Goal: Task Accomplishment & Management: Use online tool/utility

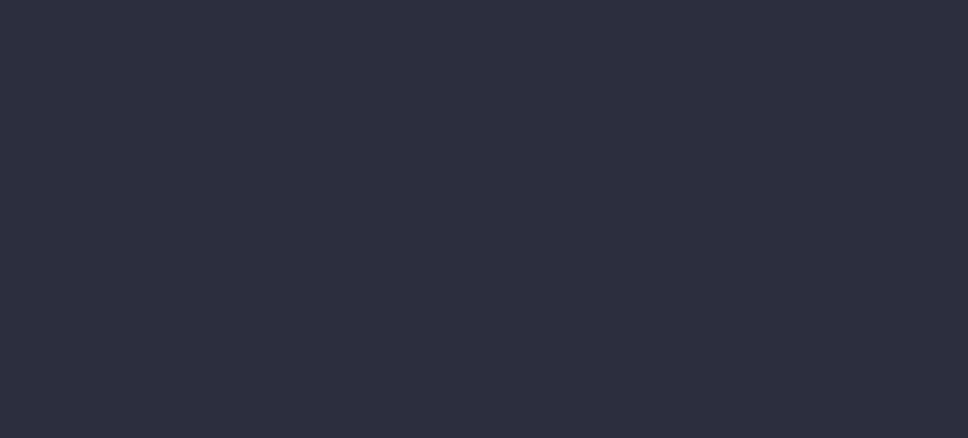
type input "[DATE] - [DATE]"
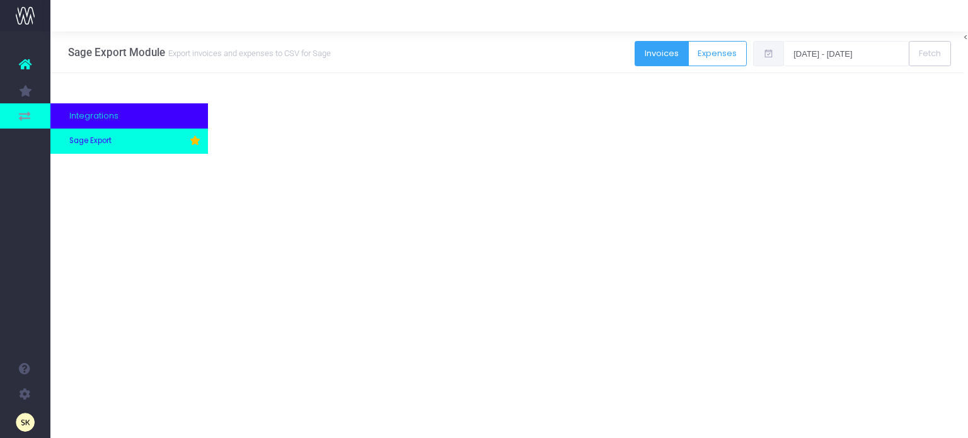
click at [91, 142] on span "Sage Export" at bounding box center [90, 140] width 42 height 11
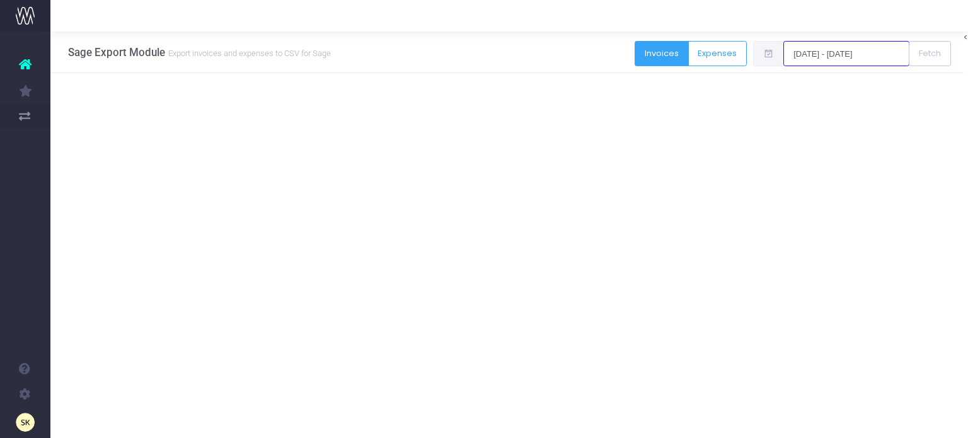
click at [841, 53] on input "[DATE] - [DATE]" at bounding box center [846, 53] width 126 height 25
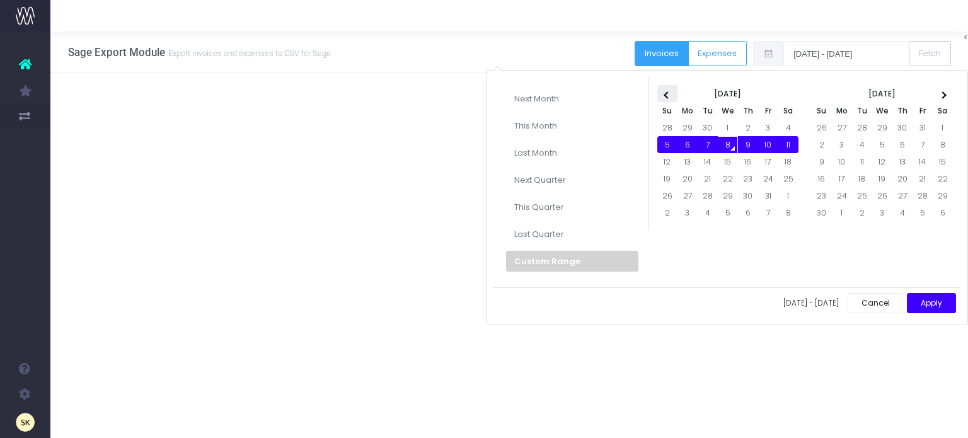
click at [663, 92] on th at bounding box center [667, 93] width 20 height 17
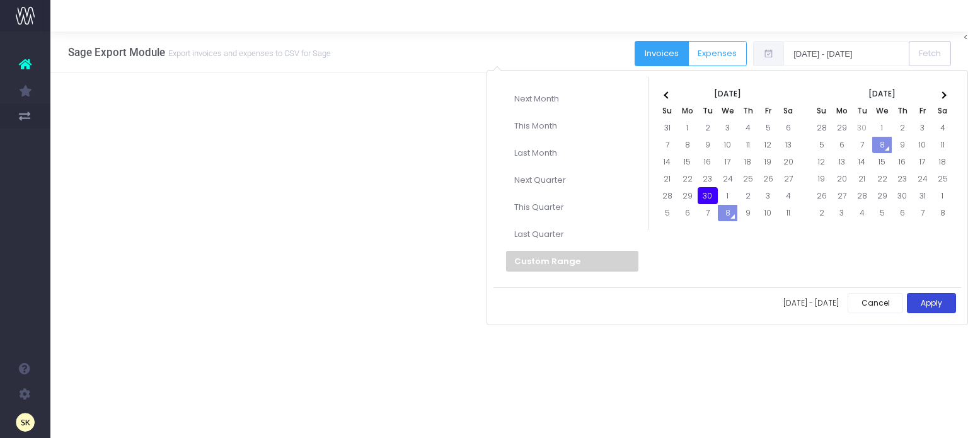
click at [928, 296] on button "Apply" at bounding box center [931, 303] width 49 height 21
type input "[DATE] - [DATE]"
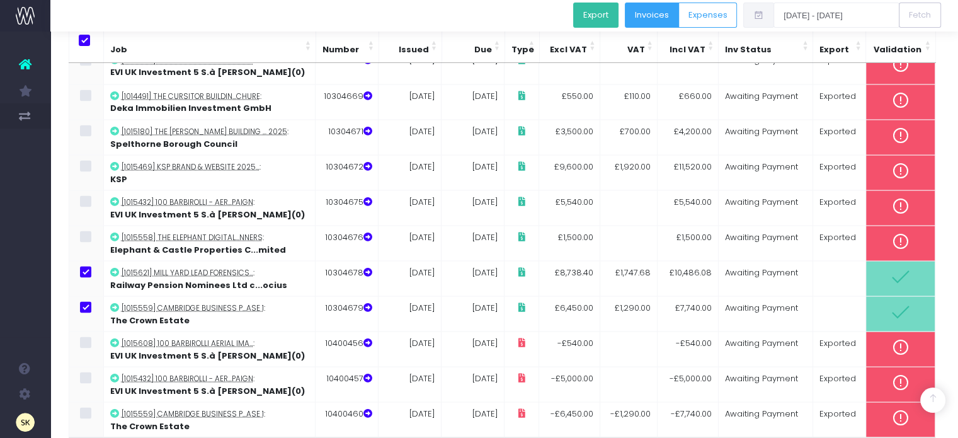
scroll to position [2319, 0]
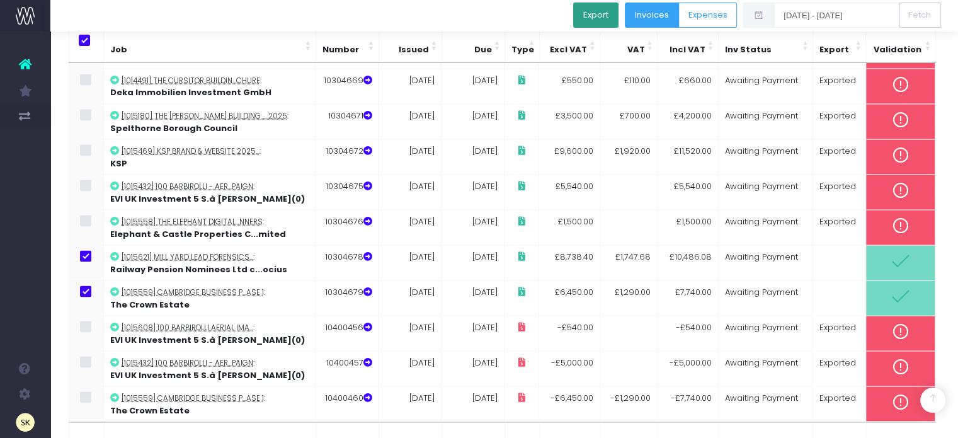
click at [603, 8] on button "Export" at bounding box center [595, 15] width 45 height 25
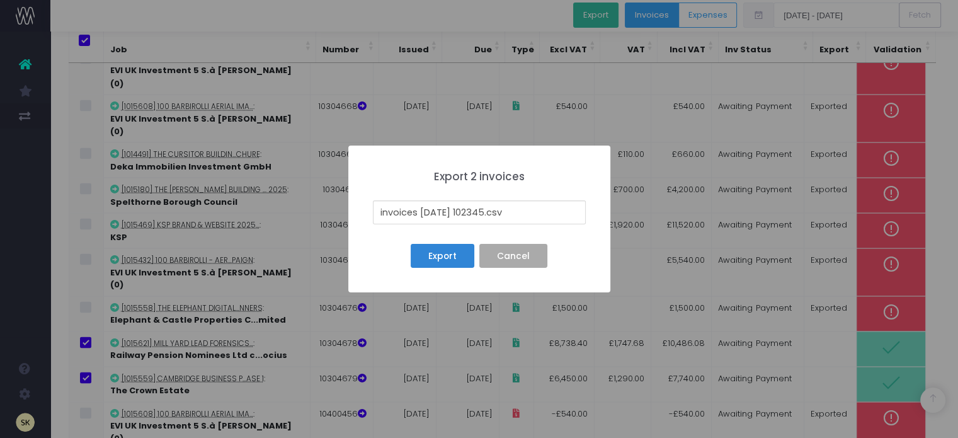
drag, startPoint x: 494, startPoint y: 210, endPoint x: 311, endPoint y: 226, distance: 184.1
click at [311, 226] on div "× Export 2 invoices invoices [DATE] 102345.csv Export No Cancel" at bounding box center [479, 219] width 958 height 438
type input "[DATE] Batch - C.csv"
click at [444, 255] on button "Export" at bounding box center [442, 256] width 63 height 24
